Goal: Information Seeking & Learning: Get advice/opinions

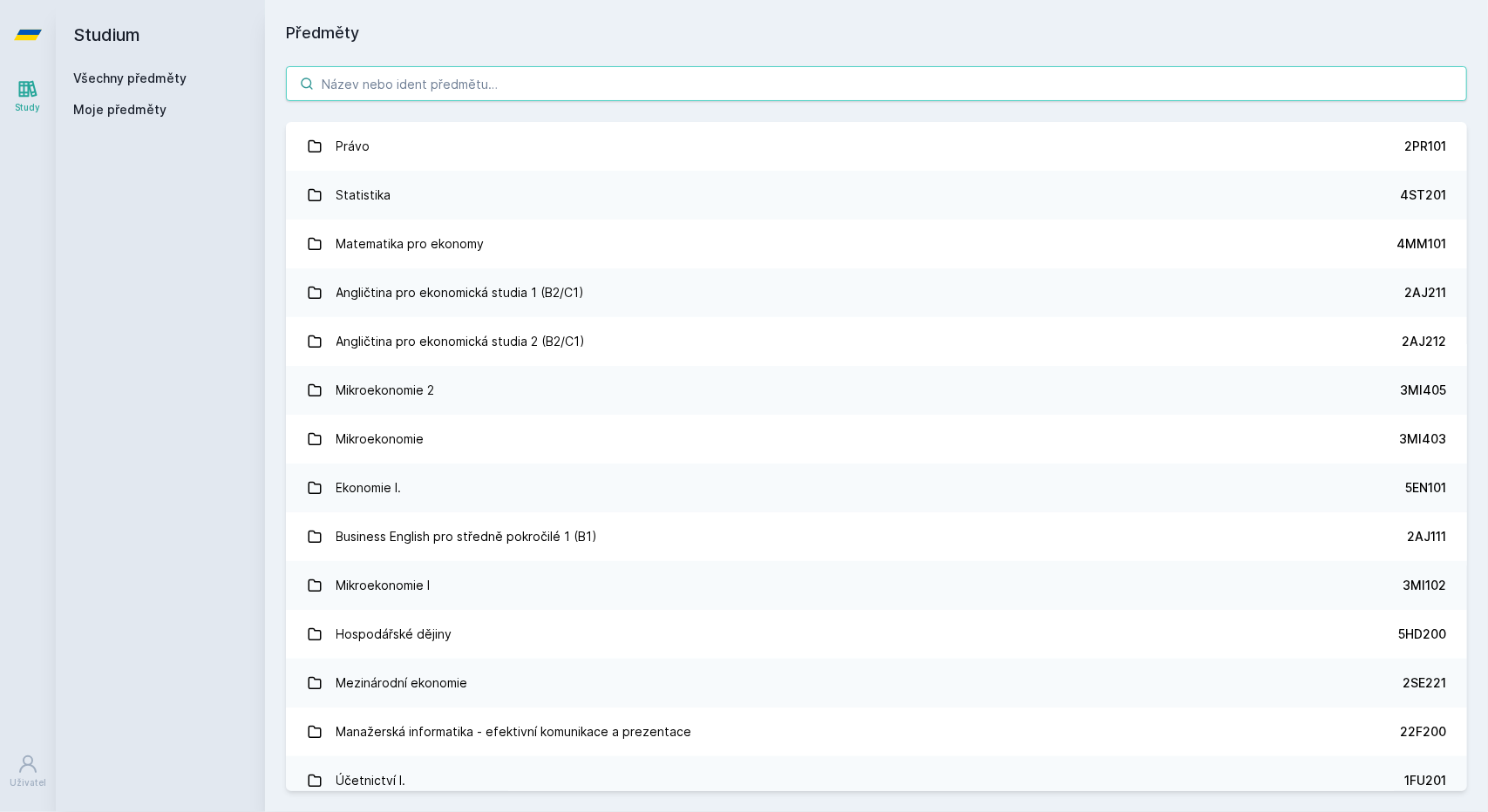
click at [453, 85] on input "search" at bounding box center [876, 84] width 1181 height 35
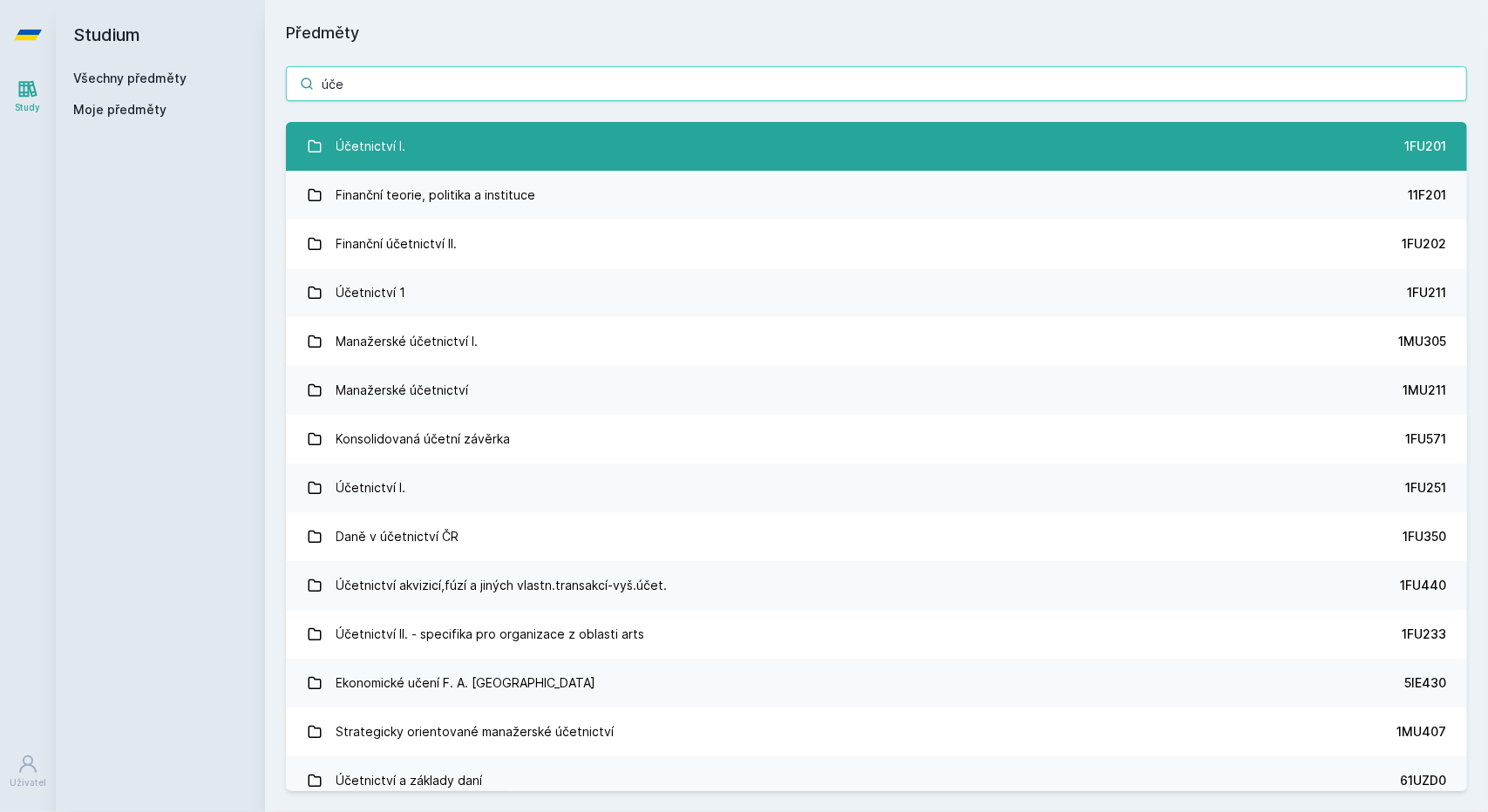
type input "úče"
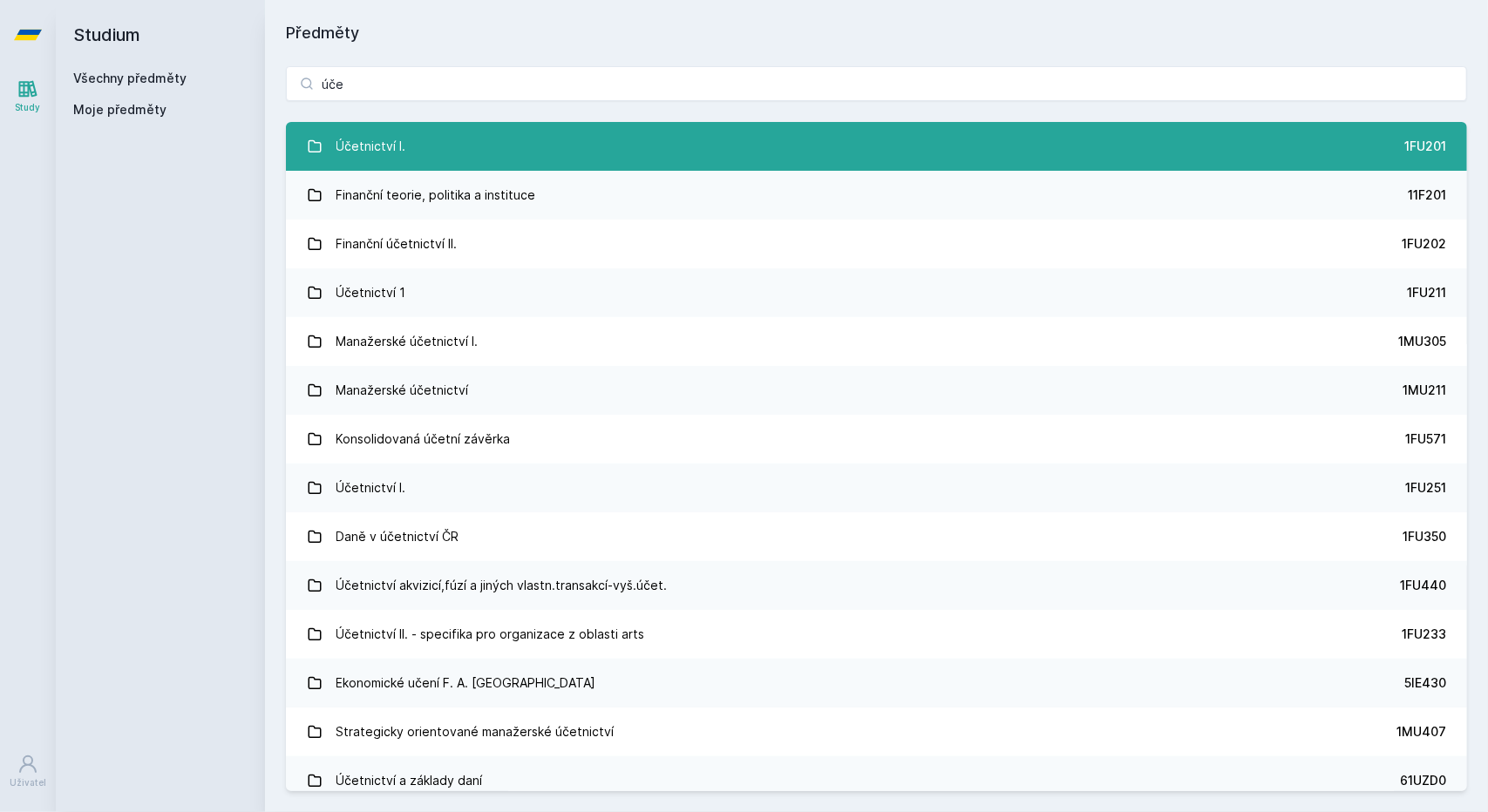
click at [427, 147] on link "Účetnictví I. 1FU201" at bounding box center [876, 147] width 1181 height 49
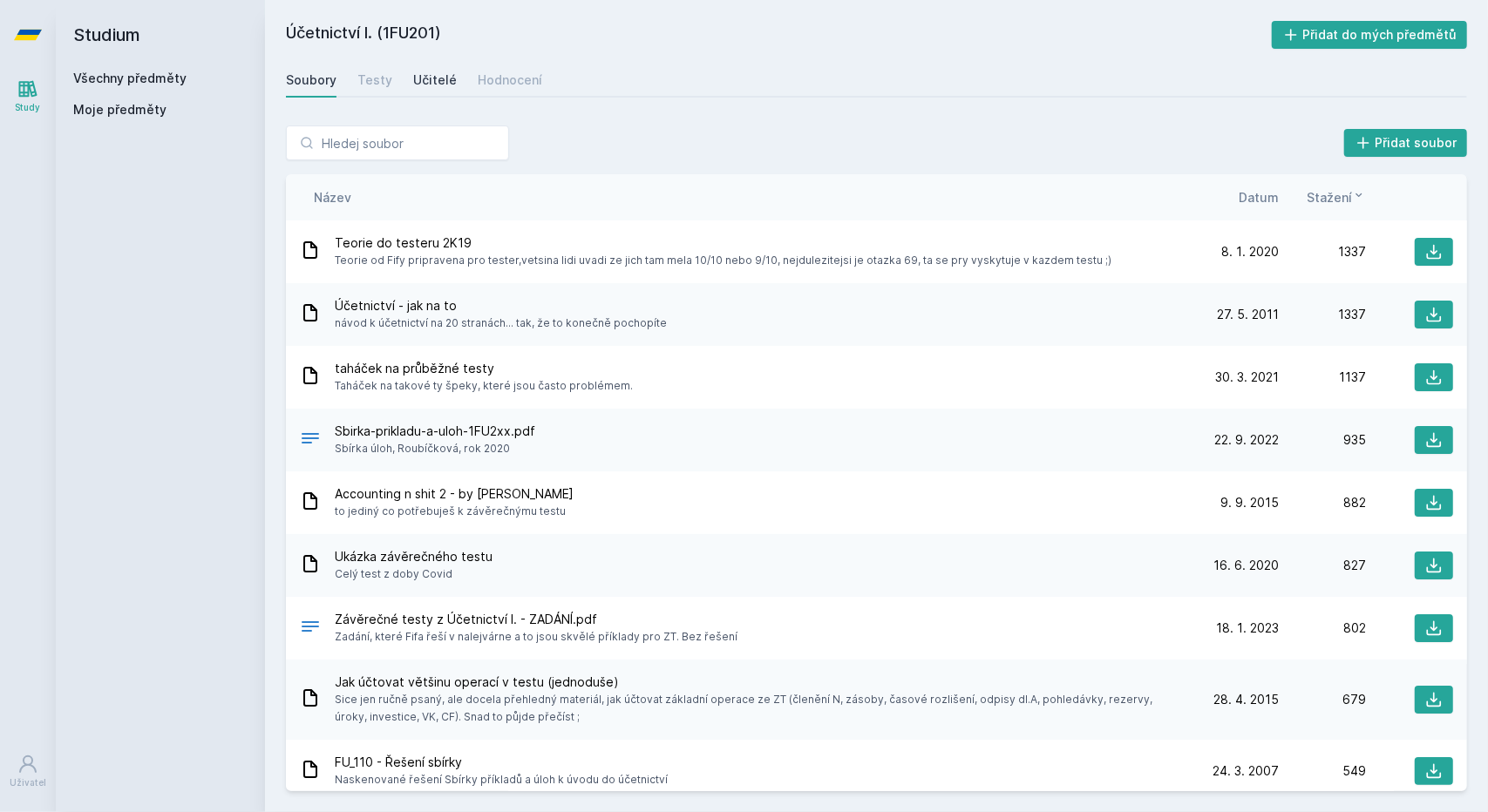
click at [439, 81] on div "Učitelé" at bounding box center [435, 79] width 43 height 17
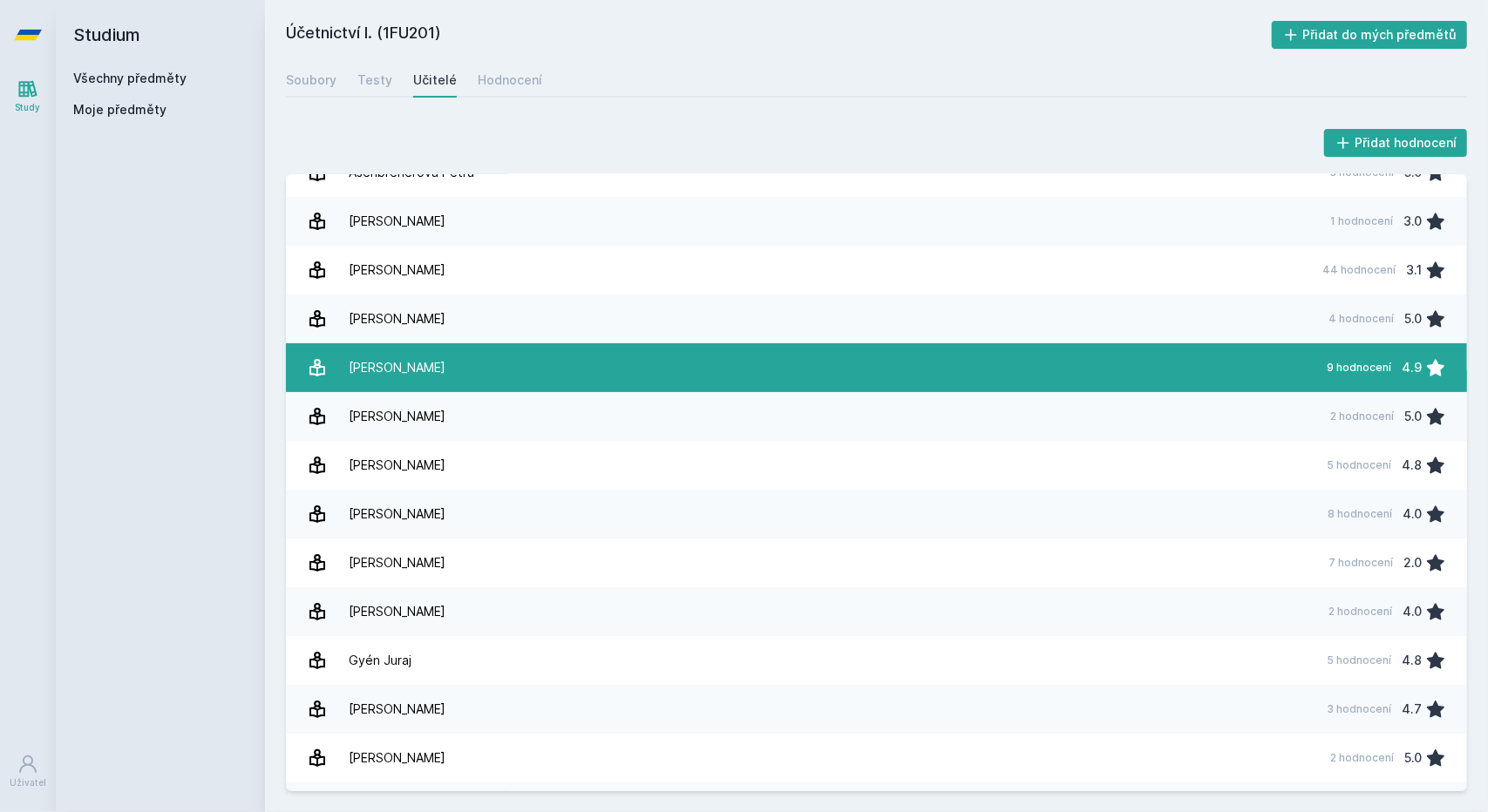
scroll to position [28, 0]
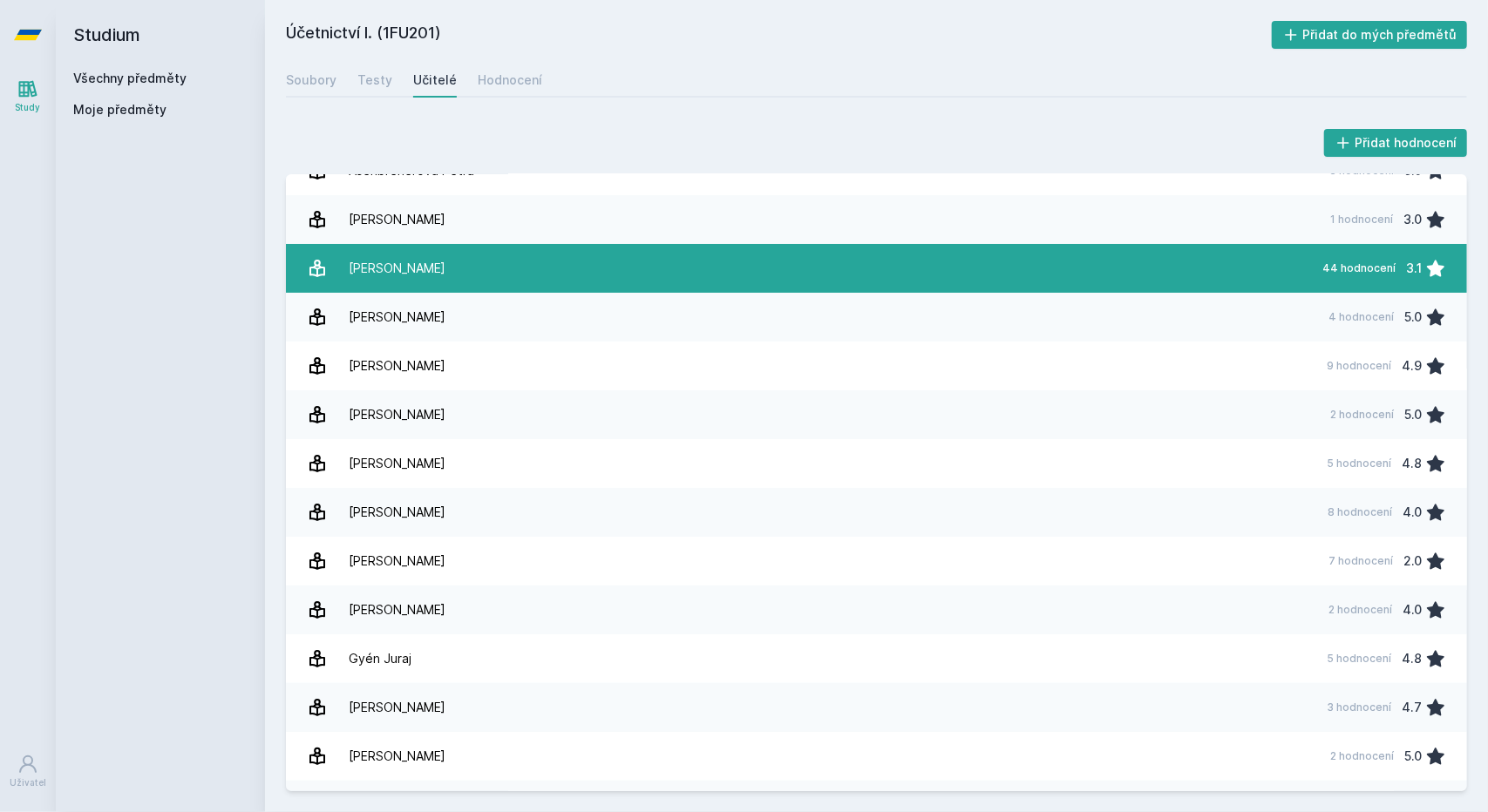
click at [405, 264] on div "[PERSON_NAME]" at bounding box center [398, 268] width 97 height 35
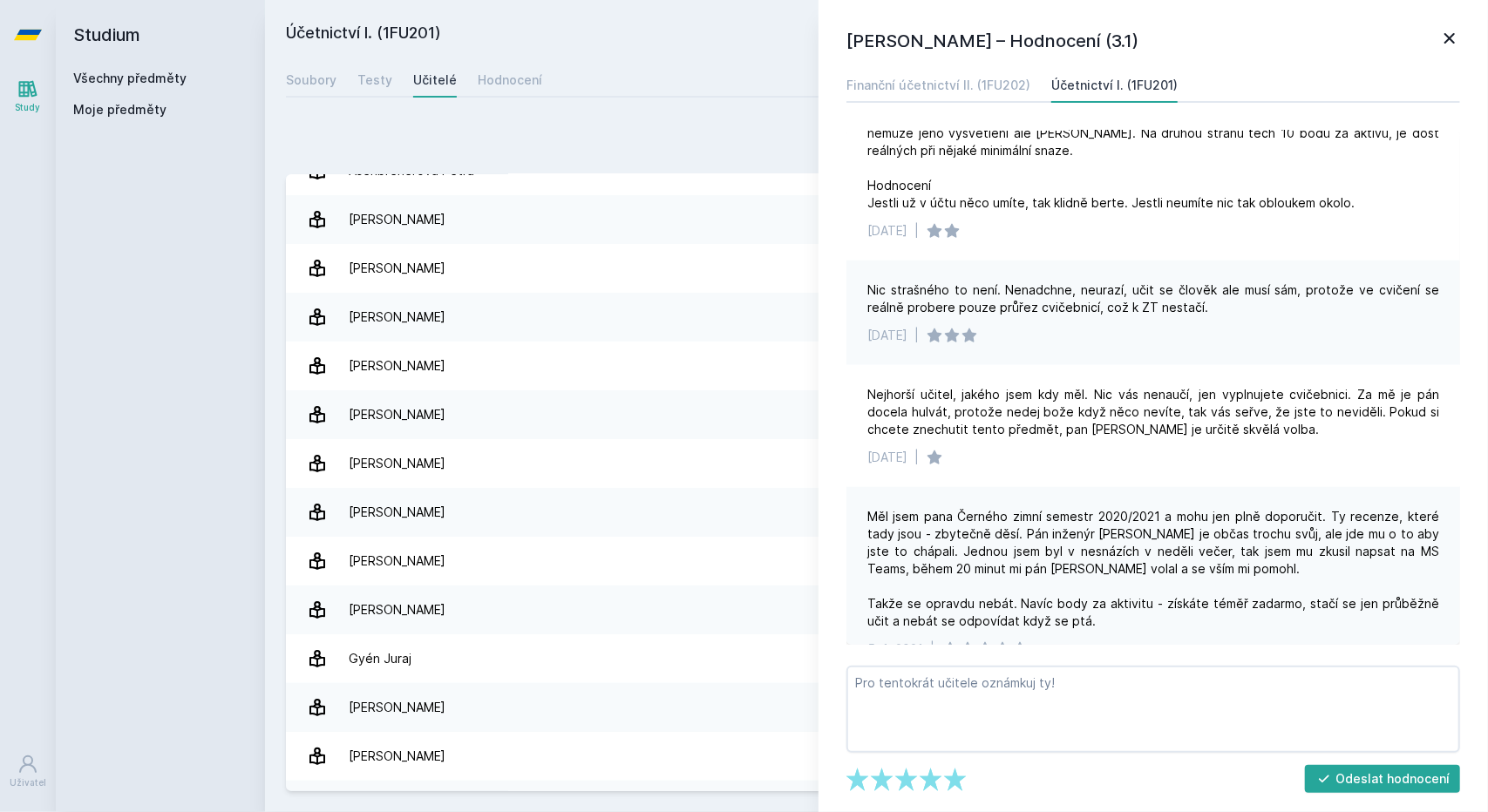
scroll to position [1111, 0]
click at [1450, 36] on icon at bounding box center [1450, 39] width 11 height 11
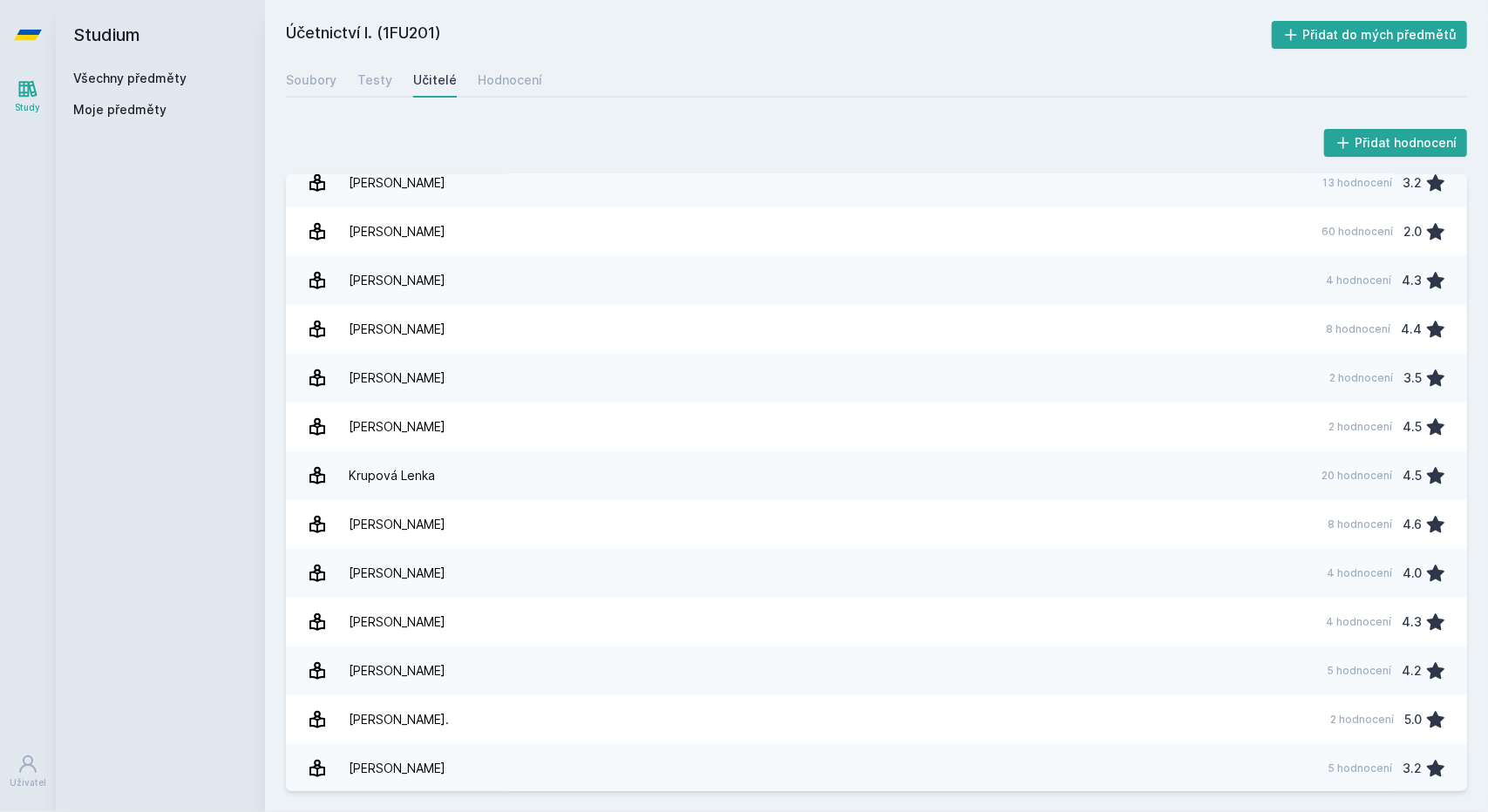
scroll to position [748, 0]
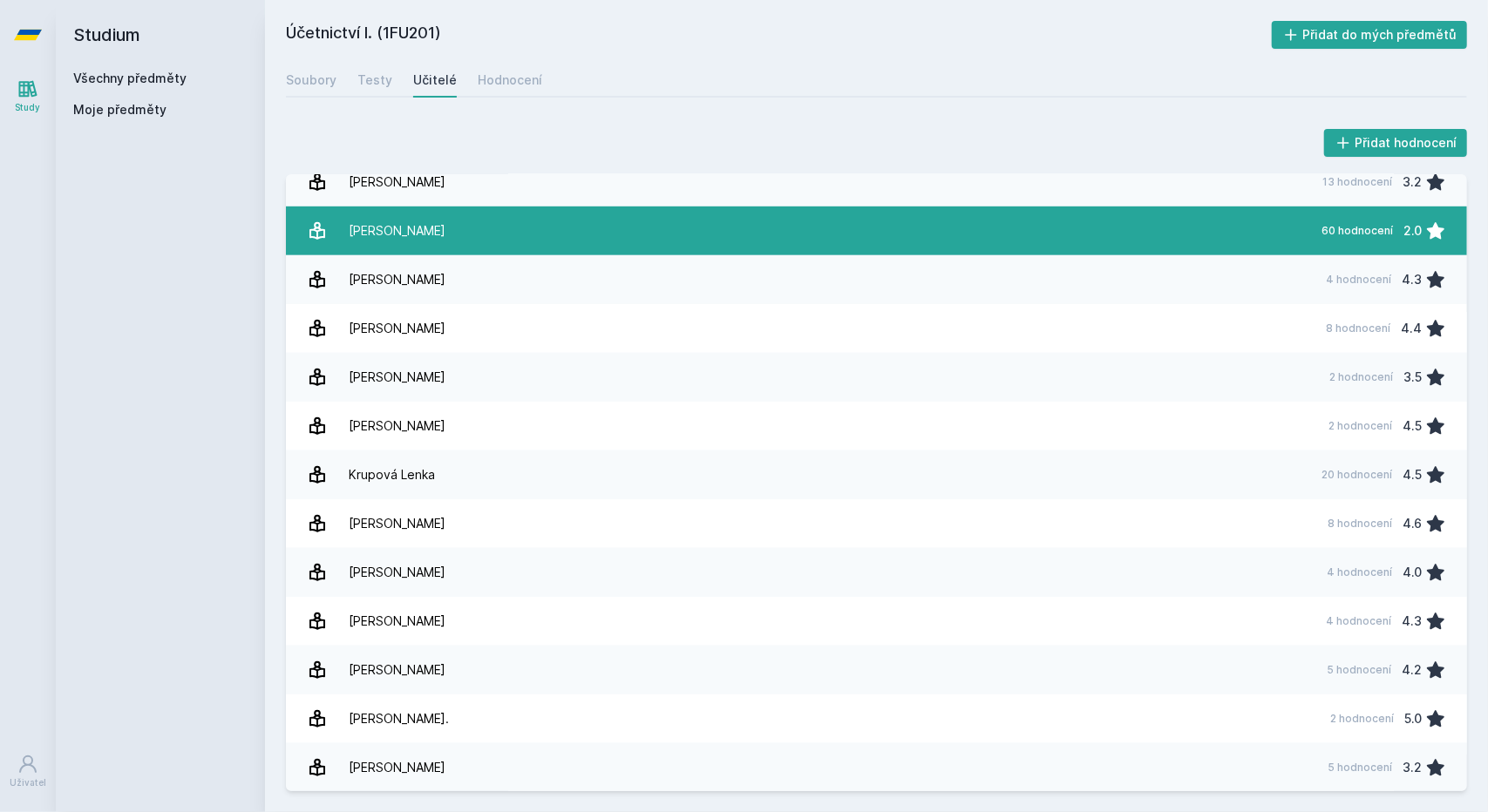
click at [417, 217] on div "[PERSON_NAME]" at bounding box center [398, 230] width 97 height 35
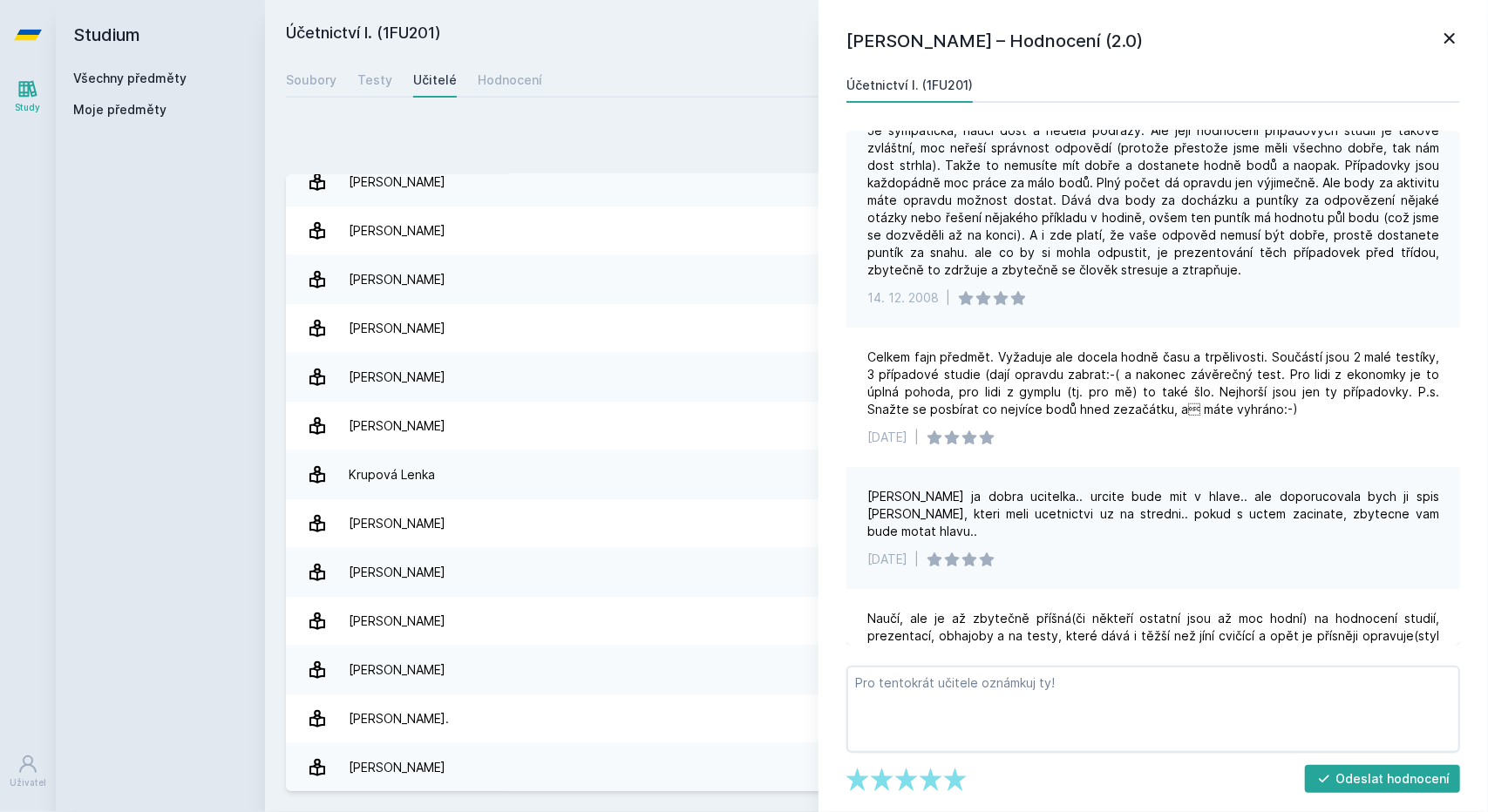
scroll to position [8205, 0]
drag, startPoint x: 949, startPoint y: 330, endPoint x: 1019, endPoint y: 331, distance: 70.0
click at [1019, 305] on div "[DATE] |" at bounding box center [1153, 296] width 572 height 17
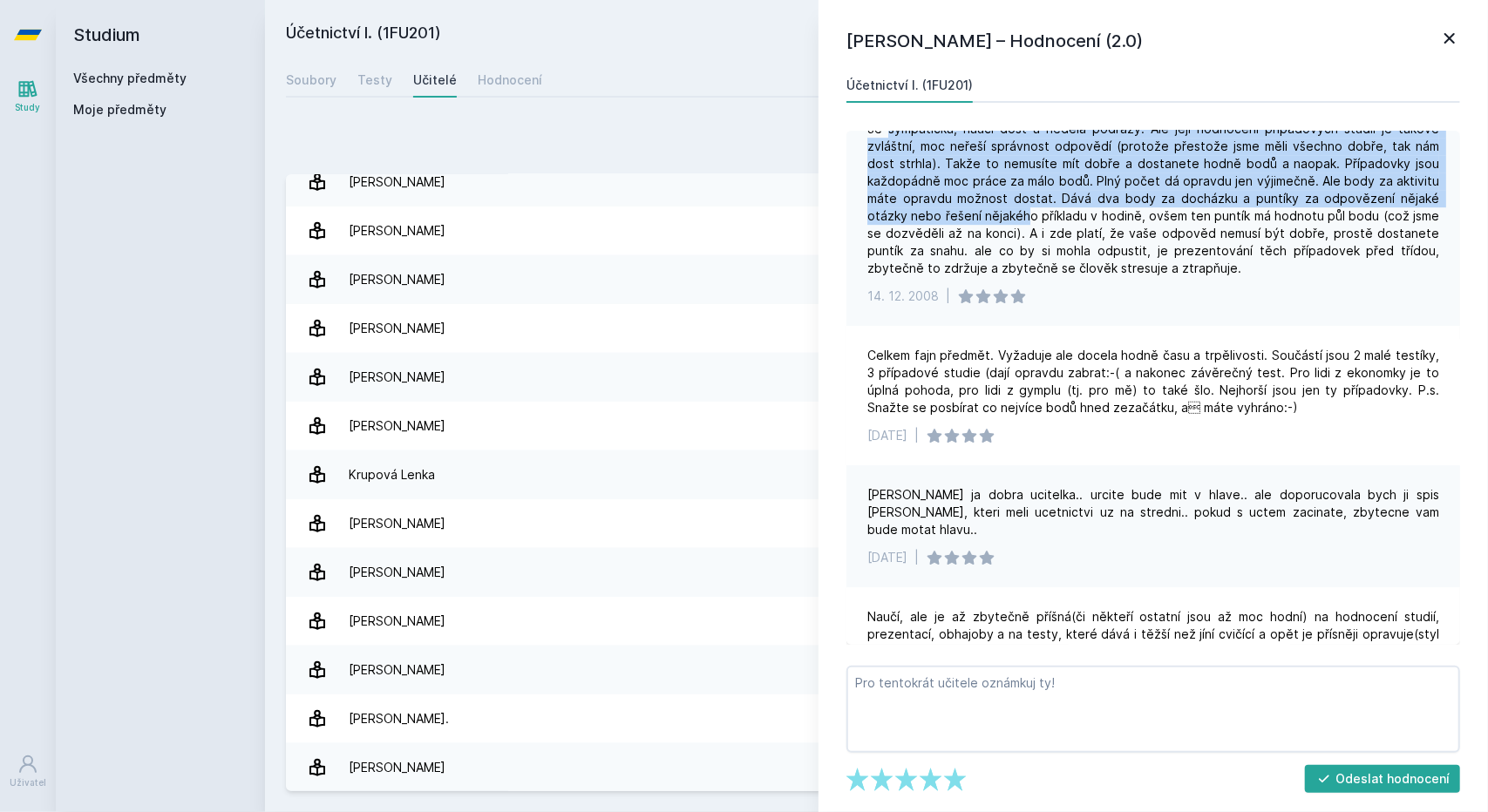
drag, startPoint x: 887, startPoint y: 172, endPoint x: 1025, endPoint y: 245, distance: 156.1
click at [1025, 245] on div "Je sympatická, naučí dost a nedělá podrazy. Ale její hodnocení případových stud…" at bounding box center [1153, 199] width 572 height 156
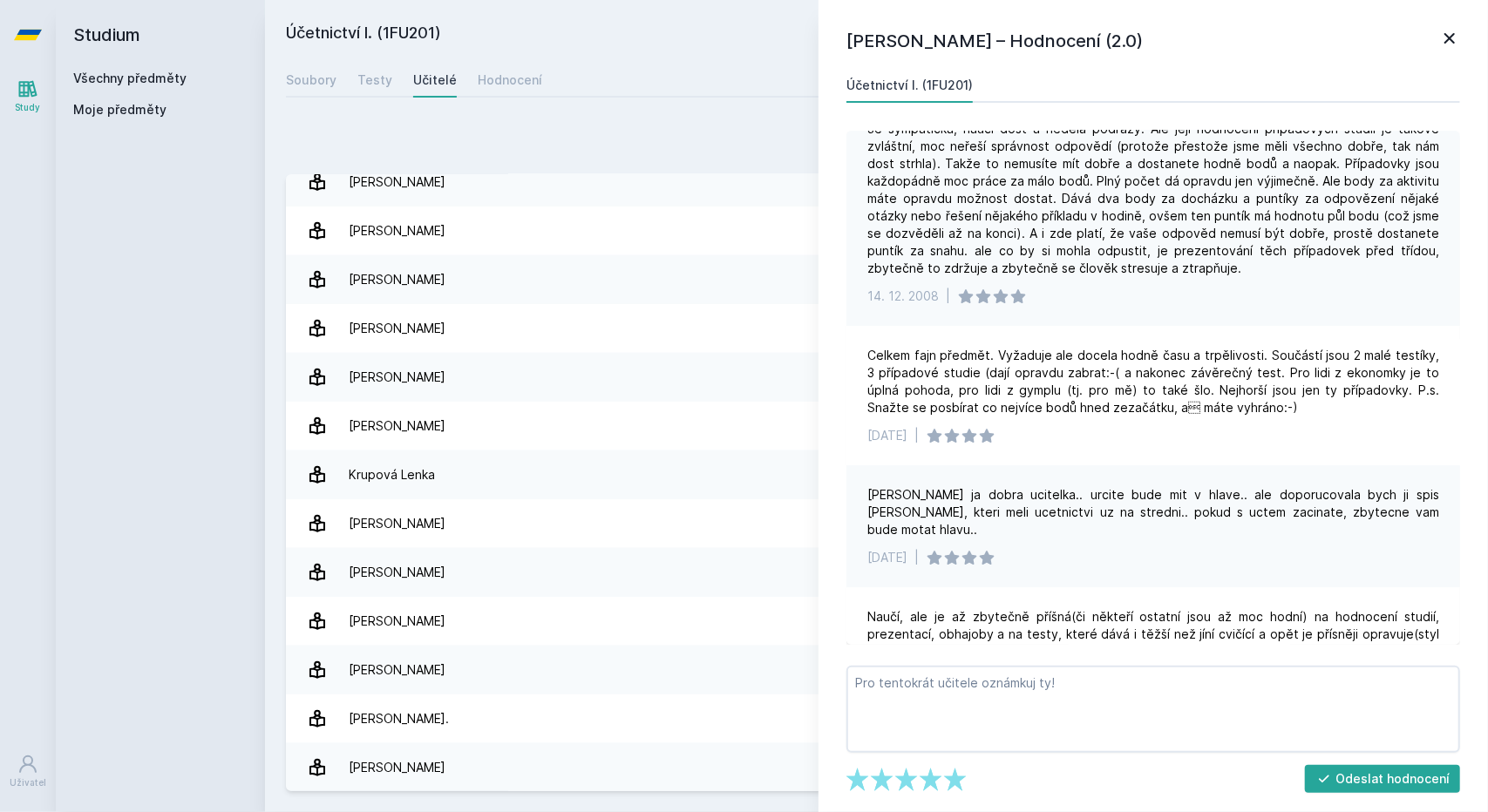
click at [1064, 326] on div "Je sympatická, naučí dost a nedělá podrazy. Ale její hodnocení případových stud…" at bounding box center [1153, 212] width 614 height 227
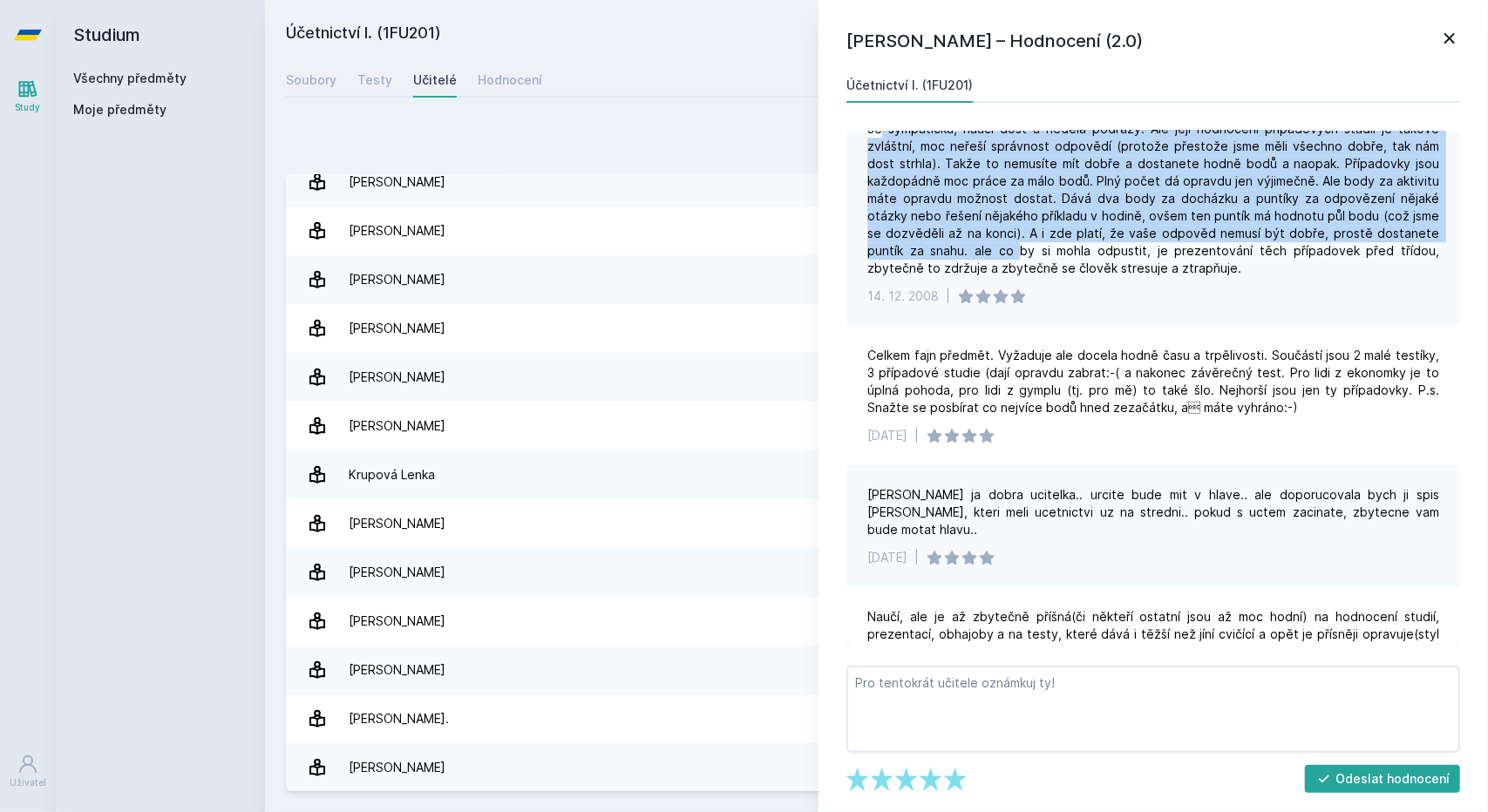
drag, startPoint x: 881, startPoint y: 170, endPoint x: 1022, endPoint y: 283, distance: 180.7
click at [1022, 277] on div "Je sympatická, naučí dost a nedělá podrazy. Ale její hodnocení případových stud…" at bounding box center [1153, 199] width 572 height 156
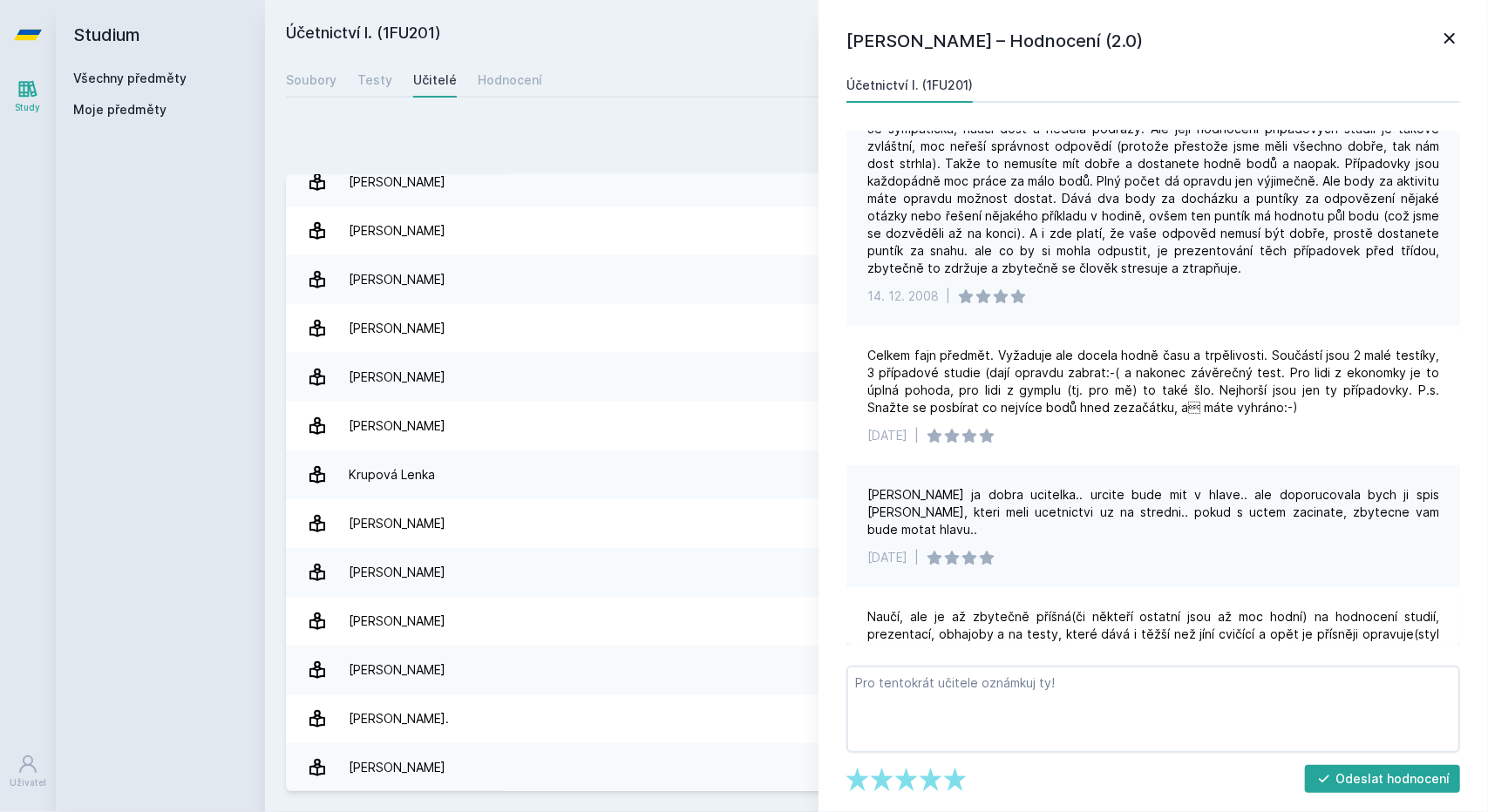
click at [964, 305] on icon at bounding box center [965, 296] width 17 height 17
